Goal: Task Accomplishment & Management: Use online tool/utility

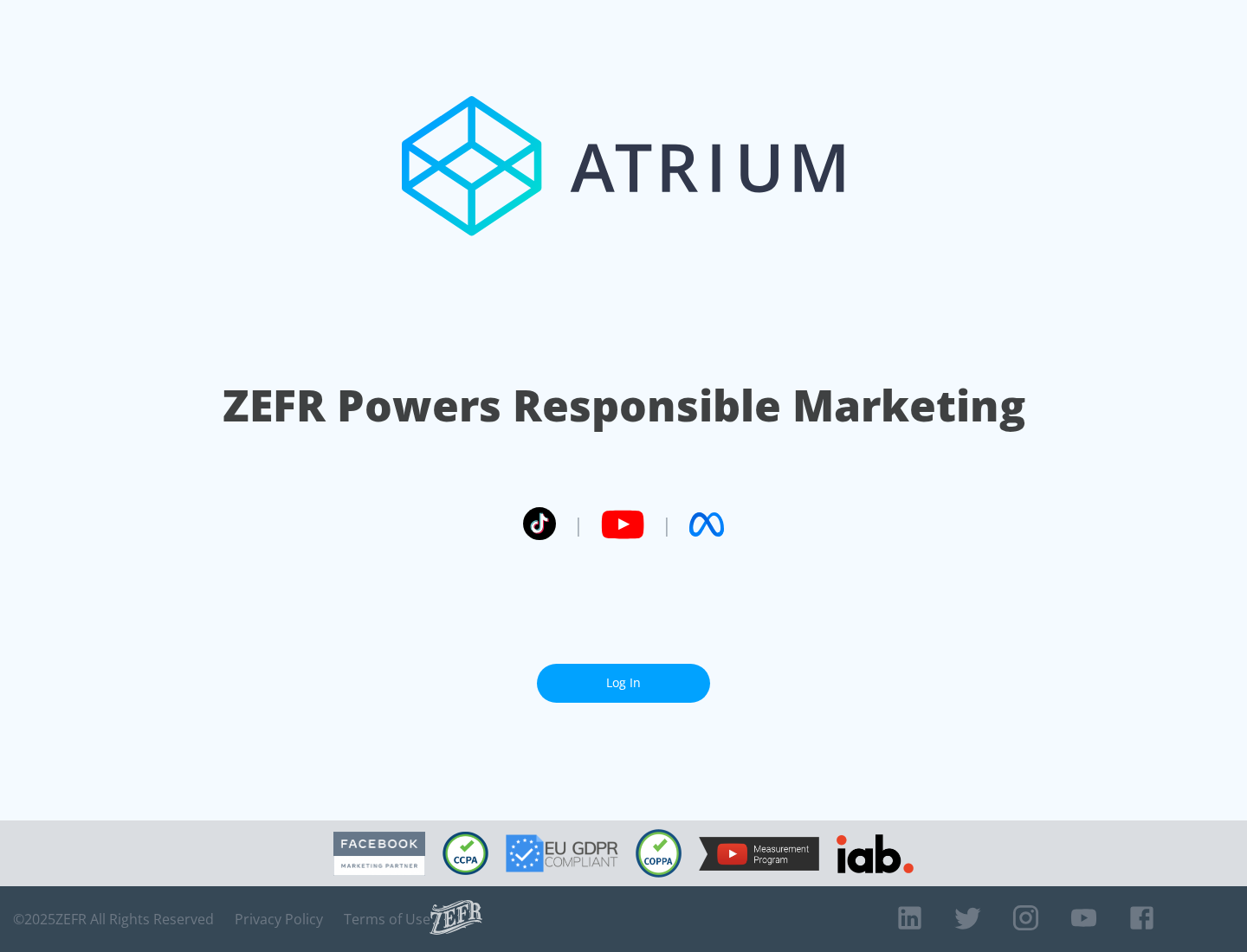
click at [624, 676] on link "Log In" at bounding box center [624, 684] width 173 height 39
